Goal: Register for event/course

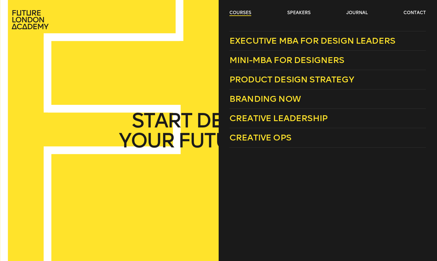
click at [245, 12] on link "courses" at bounding box center [240, 13] width 22 height 6
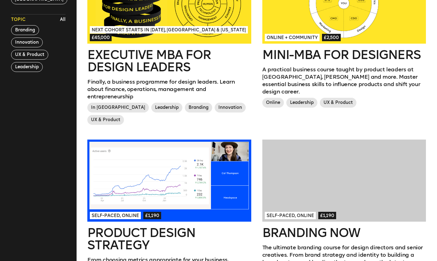
scroll to position [244, 0]
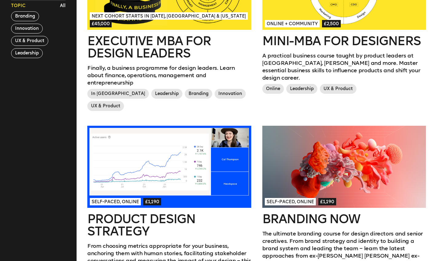
click at [310, 45] on h2 "Mini-MBA for Designers" at bounding box center [344, 41] width 164 height 12
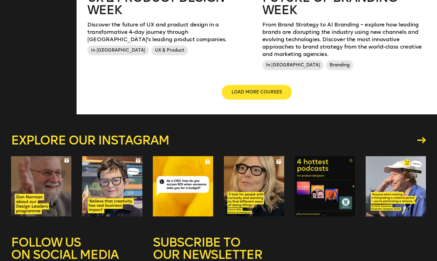
scroll to position [956, 0]
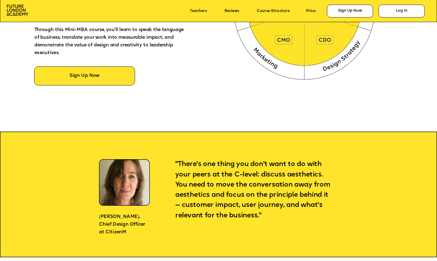
scroll to position [400, 0]
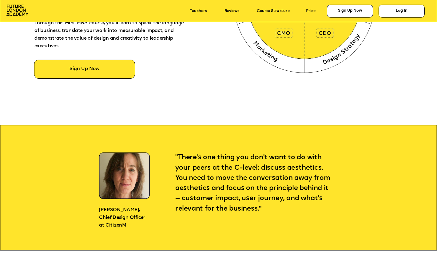
click at [228, 84] on div at bounding box center [240, 6] width 787 height 278
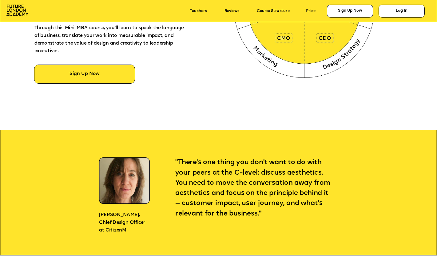
click at [221, 46] on div at bounding box center [240, 11] width 787 height 278
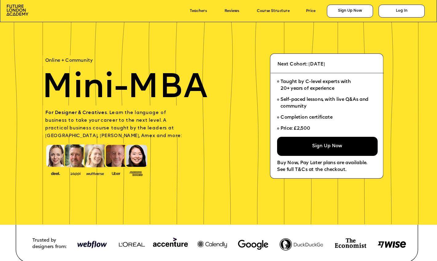
scroll to position [0, 0]
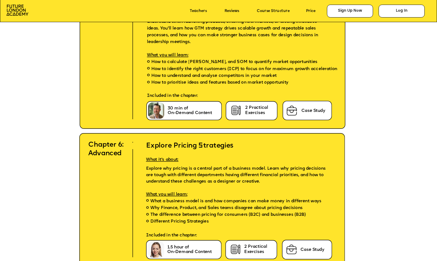
scroll to position [2032, 0]
